Goal: Transaction & Acquisition: Purchase product/service

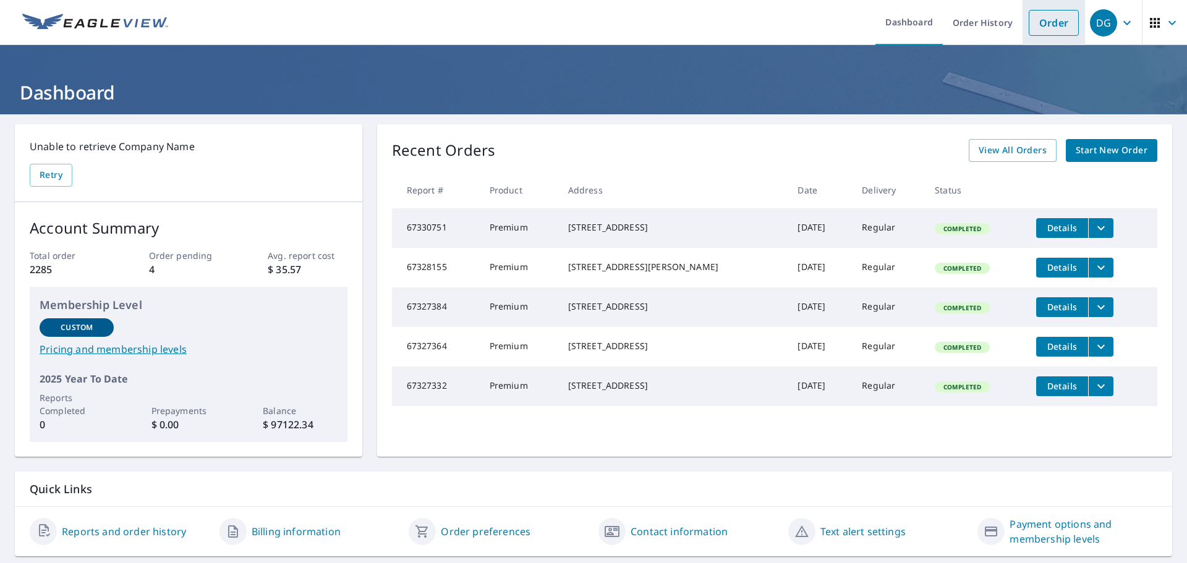
click at [1043, 29] on link "Order" at bounding box center [1053, 23] width 50 height 26
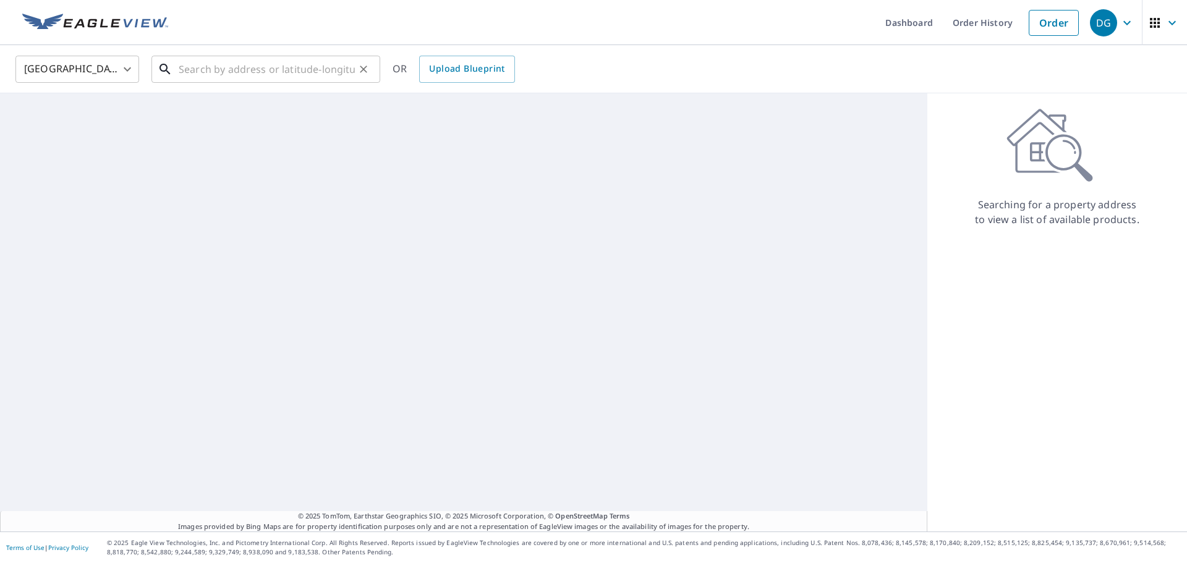
click at [300, 64] on input "text" at bounding box center [267, 69] width 176 height 35
paste input "[STREET_ADDRESS]"
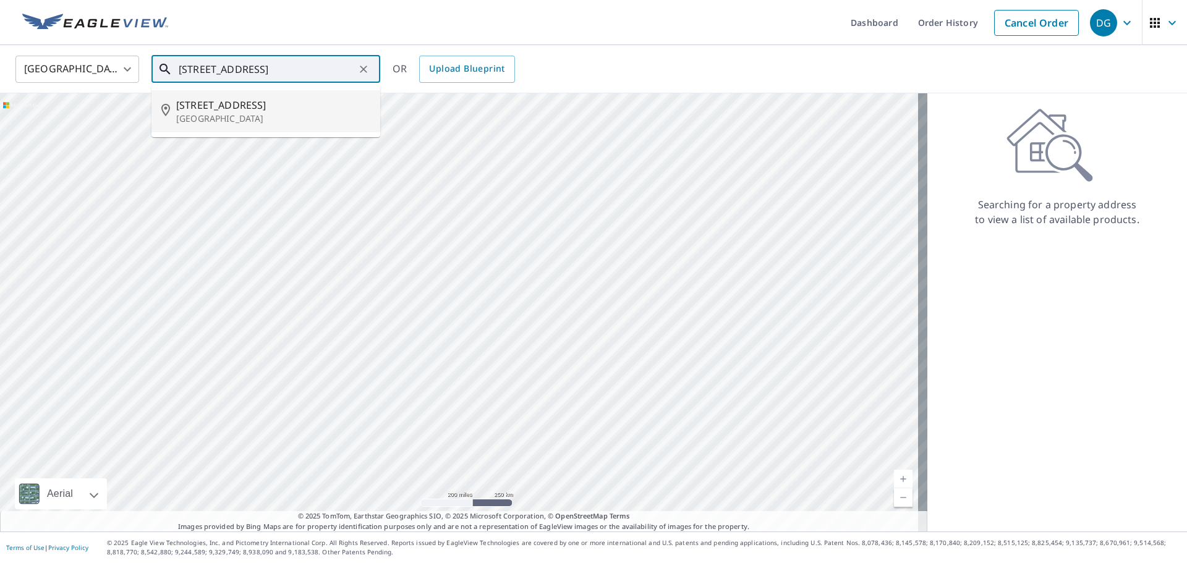
click at [273, 103] on span "[STREET_ADDRESS]" at bounding box center [273, 105] width 194 height 15
type input "[STREET_ADDRESS]"
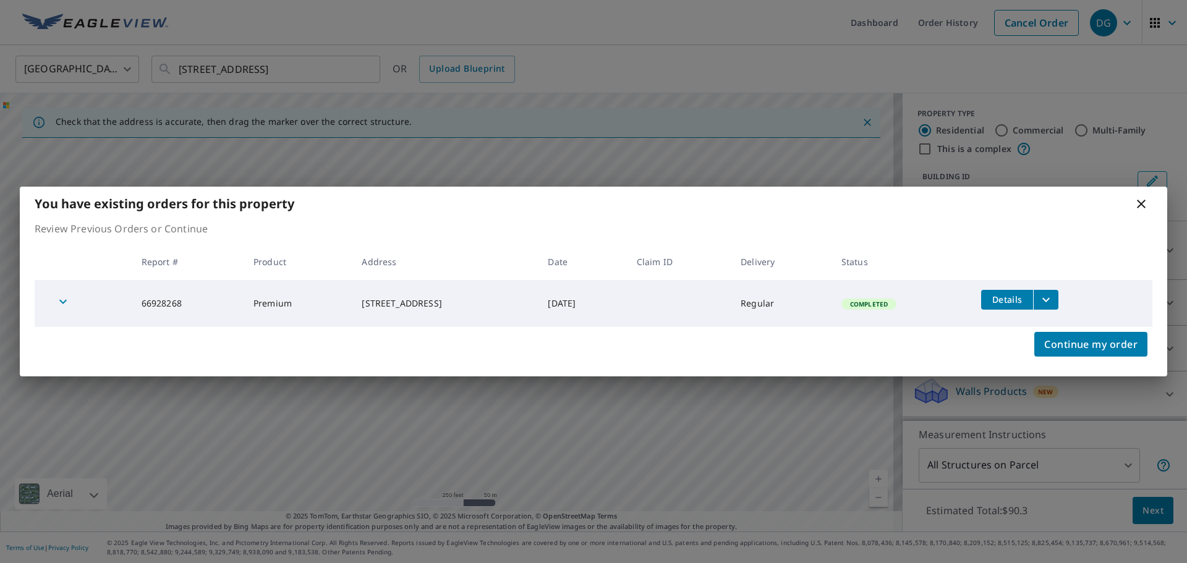
click at [971, 295] on td "Completed" at bounding box center [901, 303] width 140 height 47
click at [1116, 337] on span "Continue my order" at bounding box center [1090, 344] width 93 height 17
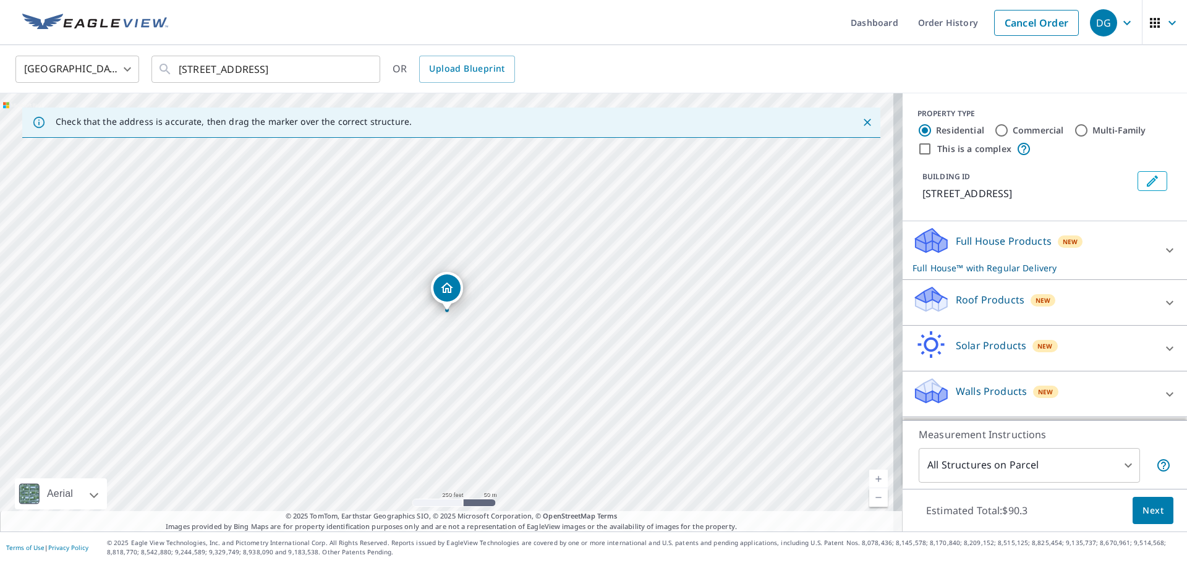
click at [1035, 303] on span "New" at bounding box center [1042, 300] width 15 height 10
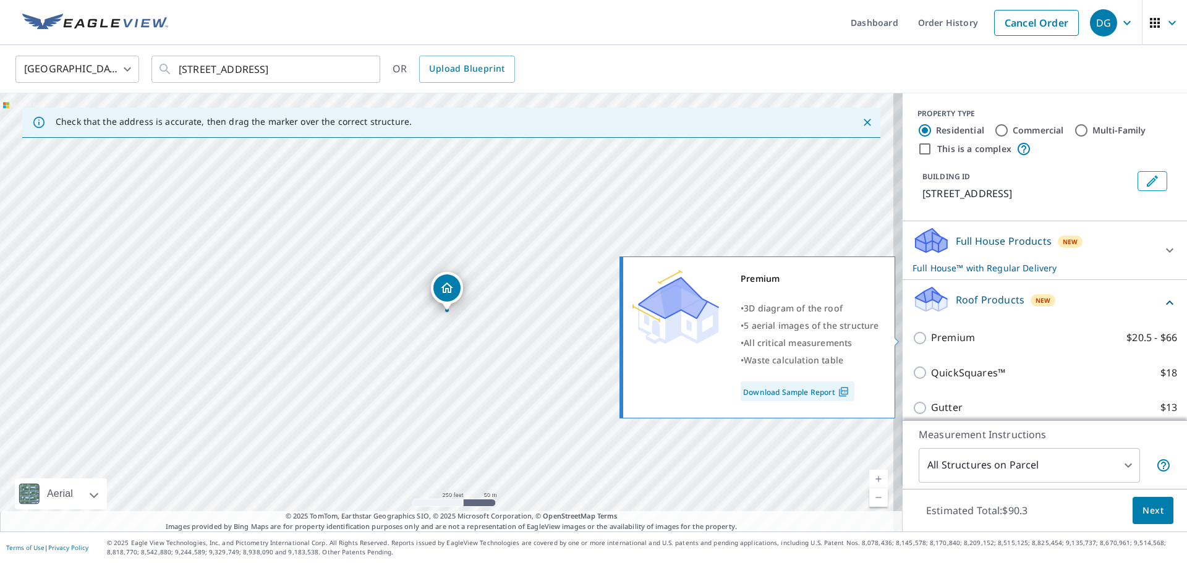
click at [958, 339] on p "Premium" at bounding box center [953, 337] width 44 height 15
click at [931, 339] on input "Premium $20.5 - $66" at bounding box center [921, 338] width 19 height 15
checkbox input "true"
checkbox input "false"
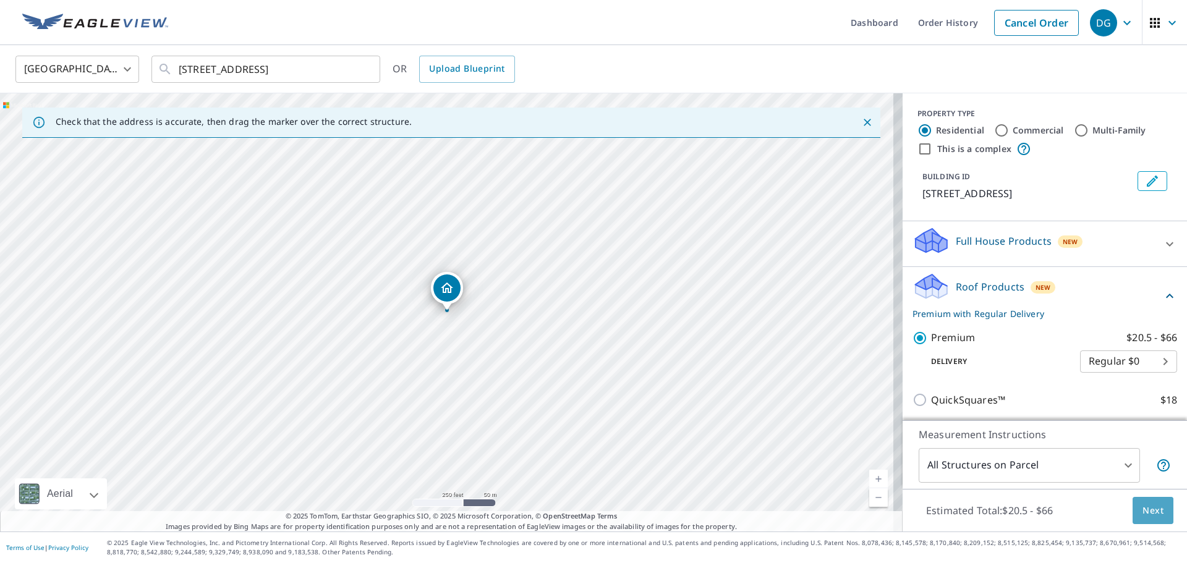
click at [1132, 512] on button "Next" at bounding box center [1152, 511] width 41 height 28
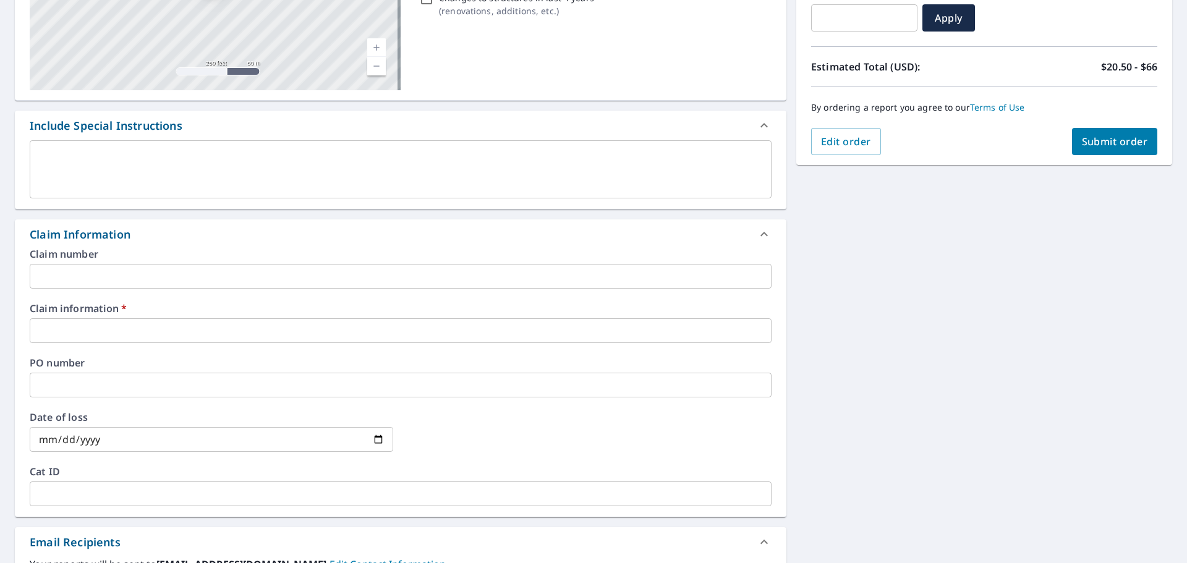
scroll to position [247, 0]
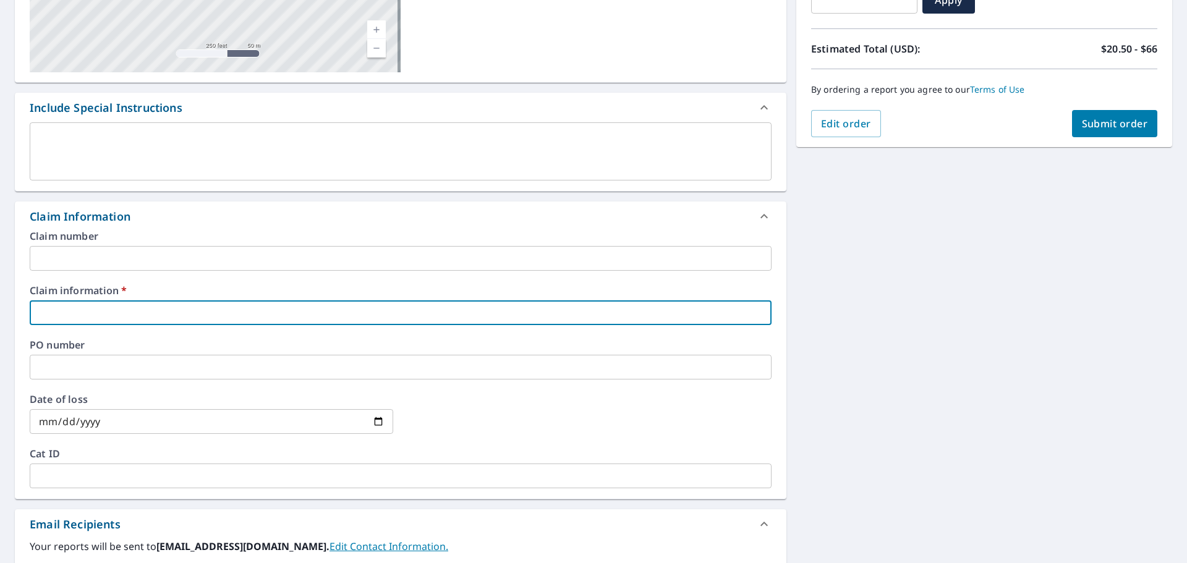
click at [88, 323] on input "text" at bounding box center [401, 312] width 742 height 25
type input "AAPCO"
checkbox input "true"
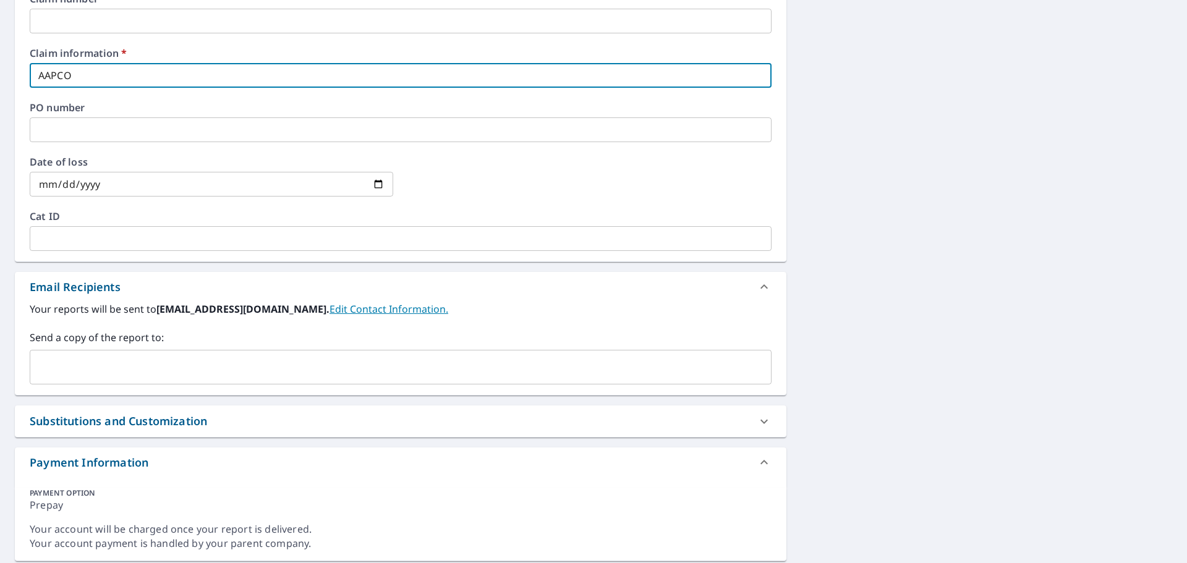
scroll to position [494, 0]
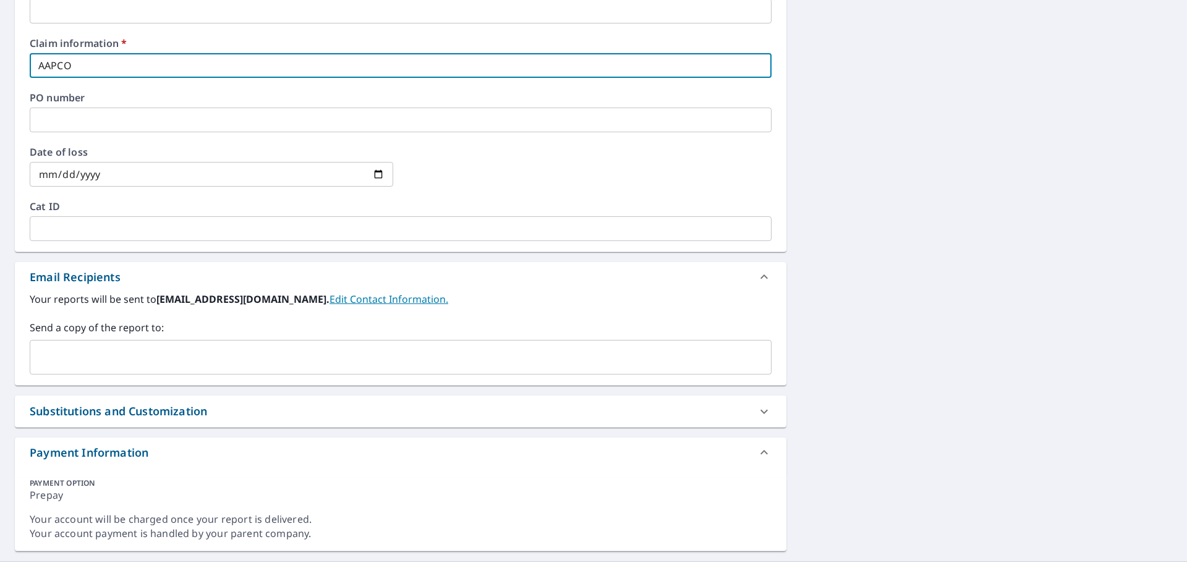
click at [121, 367] on input "text" at bounding box center [391, 356] width 712 height 23
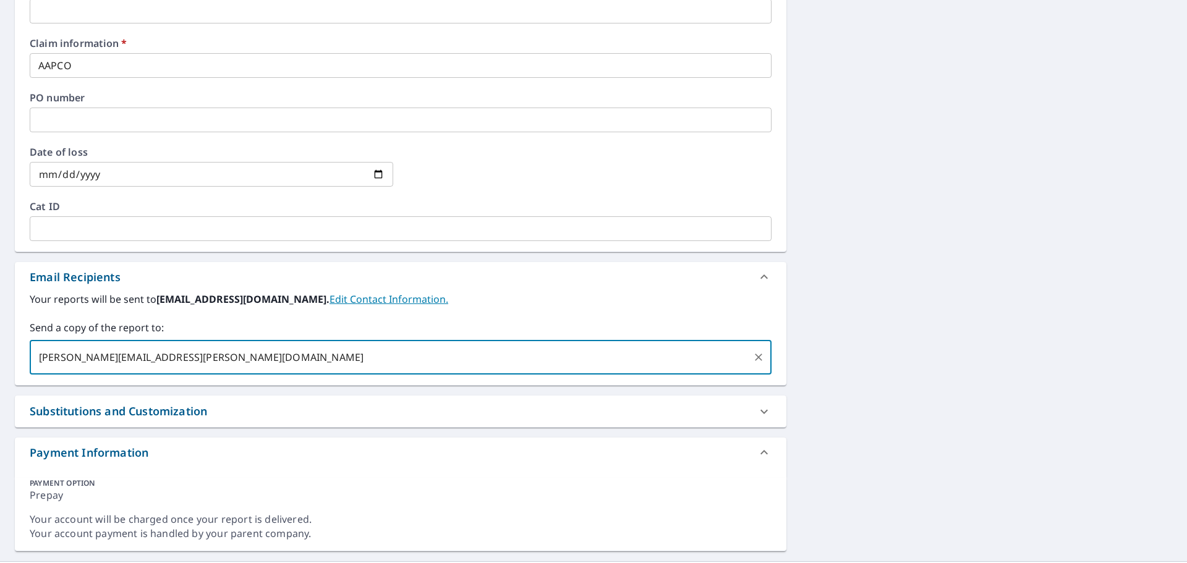
type input "[PERSON_NAME][EMAIL_ADDRESS][PERSON_NAME][DOMAIN_NAME]"
click at [864, 335] on div "[STREET_ADDRESS] Aerial Road A standard road map Aerial A detailed look from ab…" at bounding box center [593, 90] width 1187 height 941
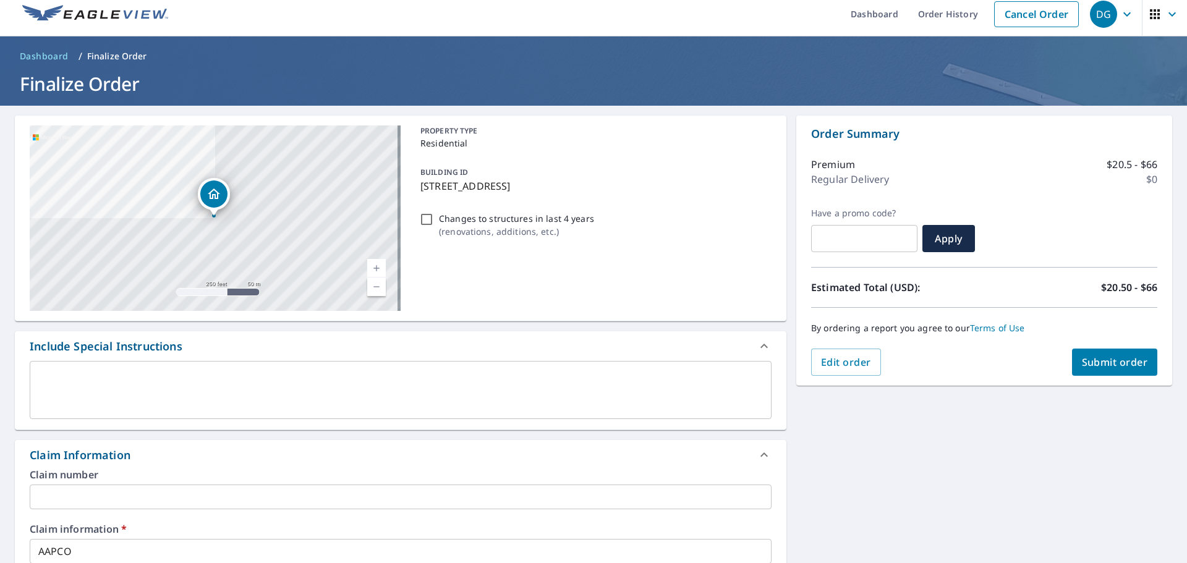
scroll to position [0, 0]
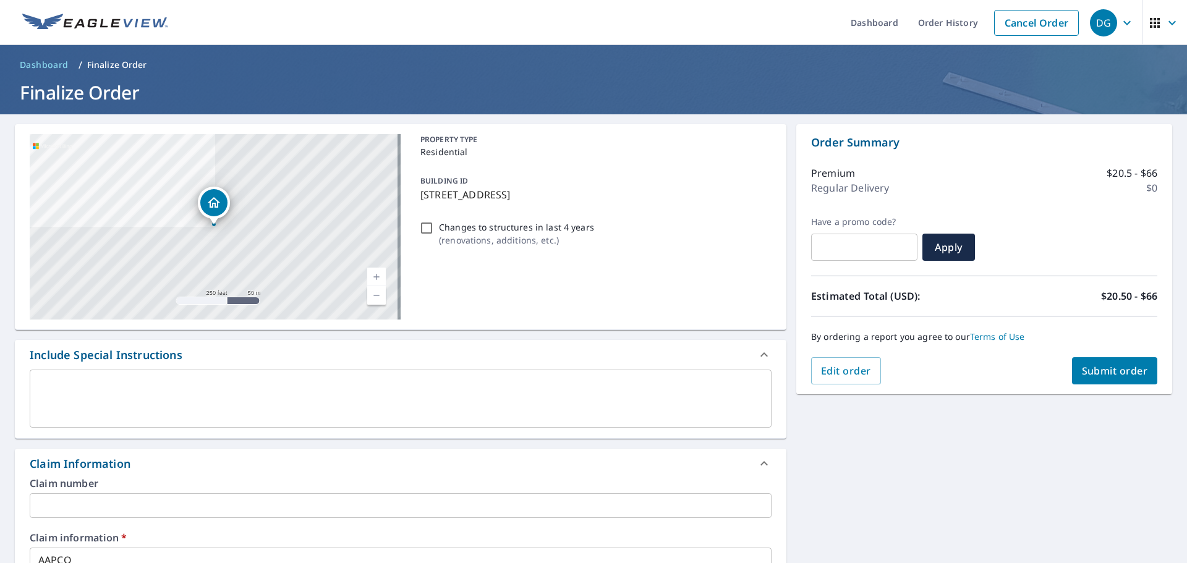
click at [1104, 368] on span "Submit order" at bounding box center [1114, 371] width 66 height 14
checkbox input "true"
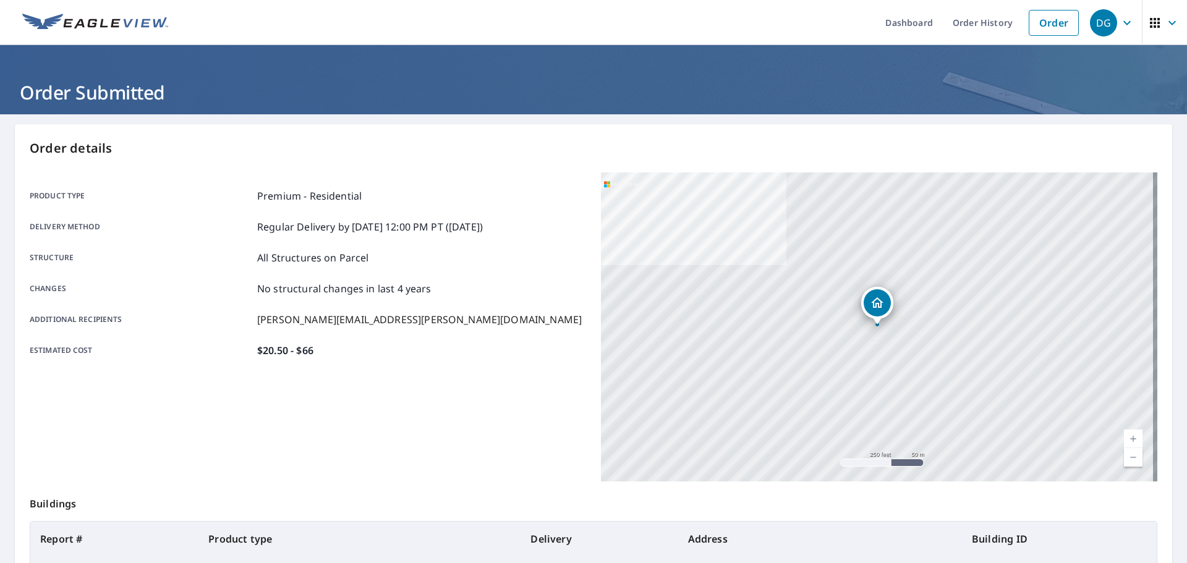
click at [69, 14] on img at bounding box center [95, 23] width 146 height 19
